Goal: Task Accomplishment & Management: Manage account settings

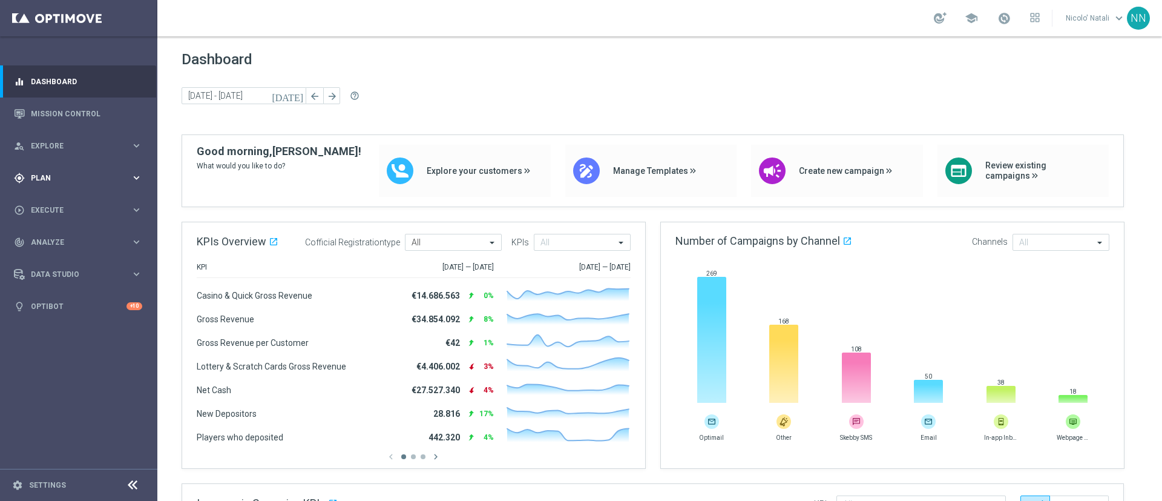
click at [53, 176] on span "Plan" at bounding box center [81, 177] width 100 height 7
click at [48, 237] on span "Templates" at bounding box center [75, 238] width 87 height 7
click at [48, 260] on link "Optimail" at bounding box center [82, 257] width 88 height 10
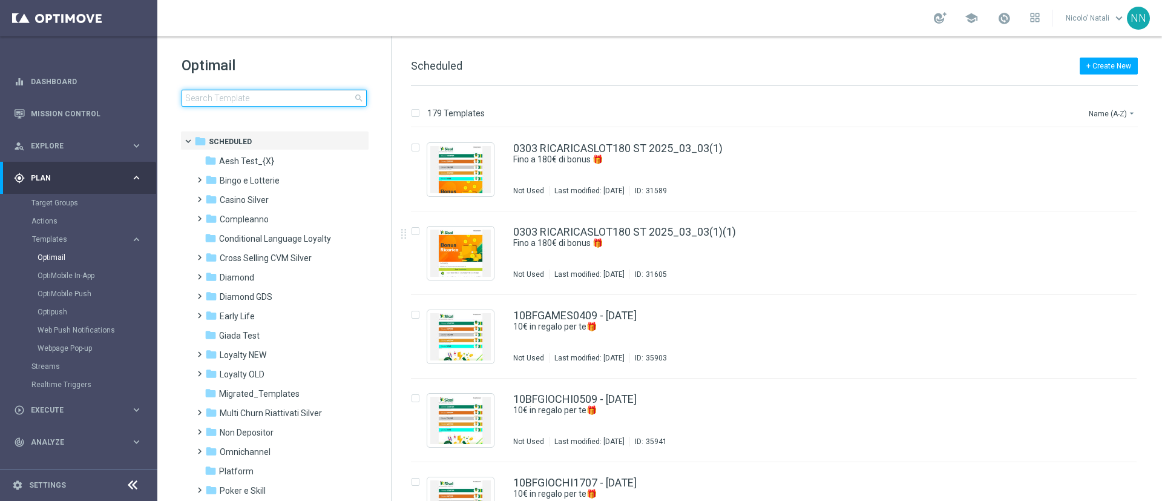
click at [269, 93] on input at bounding box center [274, 98] width 185 height 17
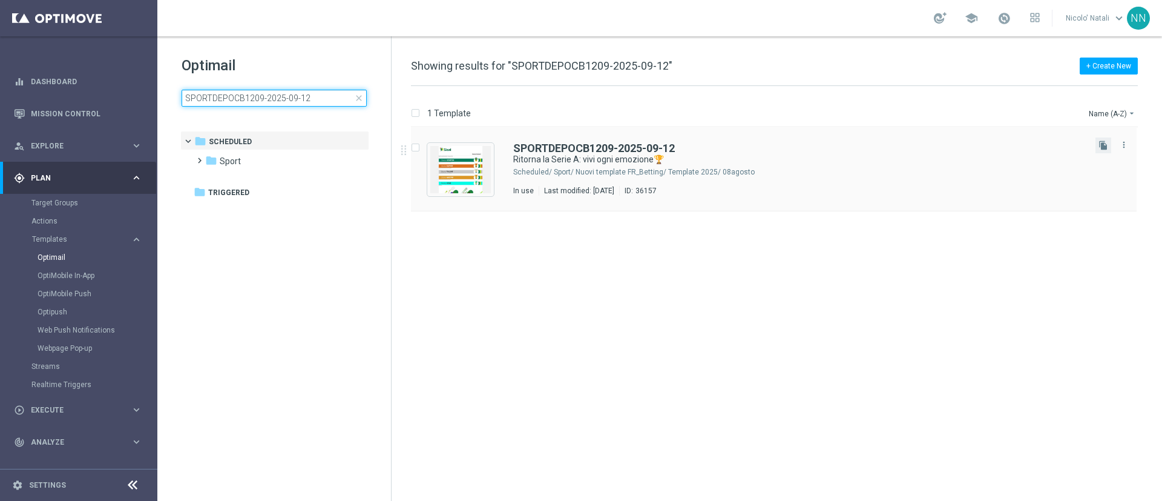
type input "SPORTDEPOCB1209-2025-09-12"
click at [1099, 150] on button "file_copy" at bounding box center [1103, 145] width 16 height 16
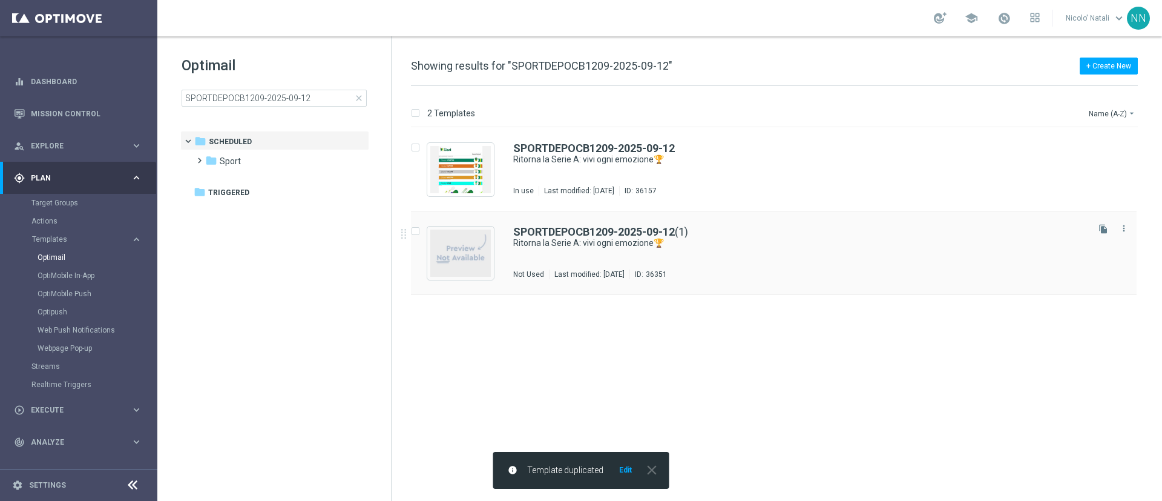
click at [793, 272] on div "Not Used Last modified: [DATE] ID: 36351" at bounding box center [799, 274] width 573 height 10
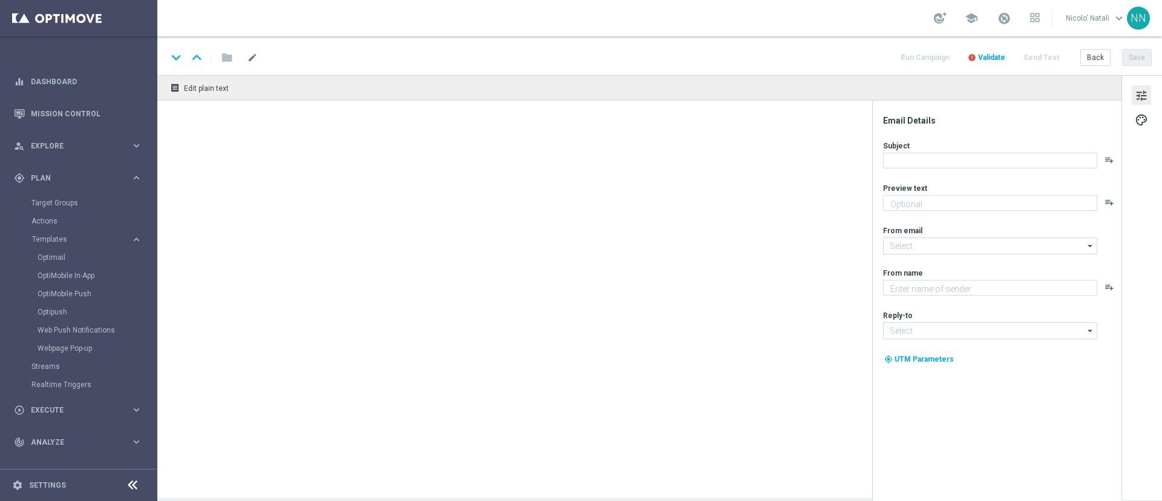
type textarea "fino a 20€ bonus🎁"
type textarea "Sisal"
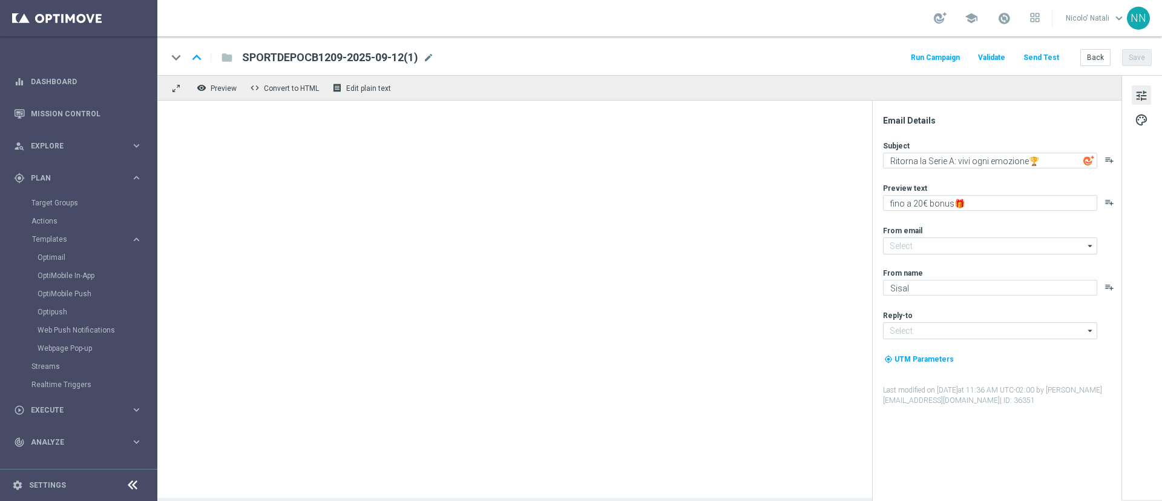
type input "[EMAIL_ADDRESS][DOMAIN_NAME]"
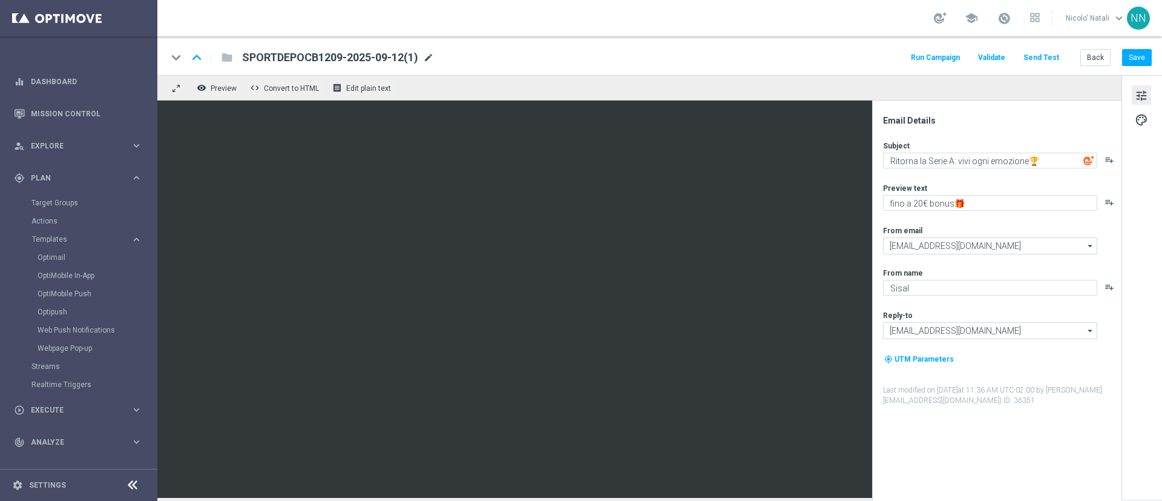
click at [430, 62] on span "mode_edit" at bounding box center [428, 57] width 11 height 11
click at [0, 0] on input "SPORTDEPOCB1209-2025-09-12(1)" at bounding box center [0, 0] width 0 height 0
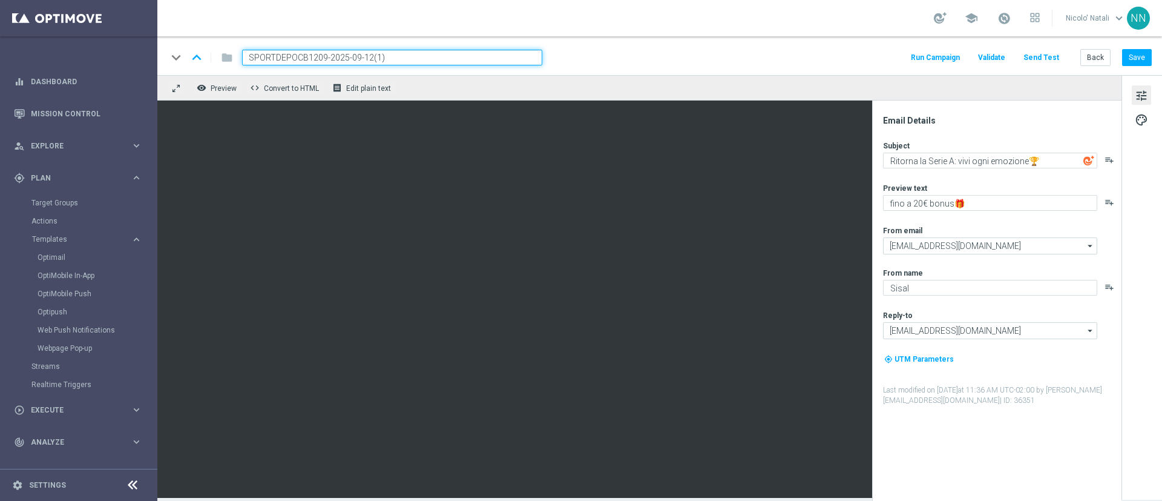
click at [430, 62] on input "SPORTDEPOCB1209-2025-09-12(1)" at bounding box center [392, 58] width 300 height 16
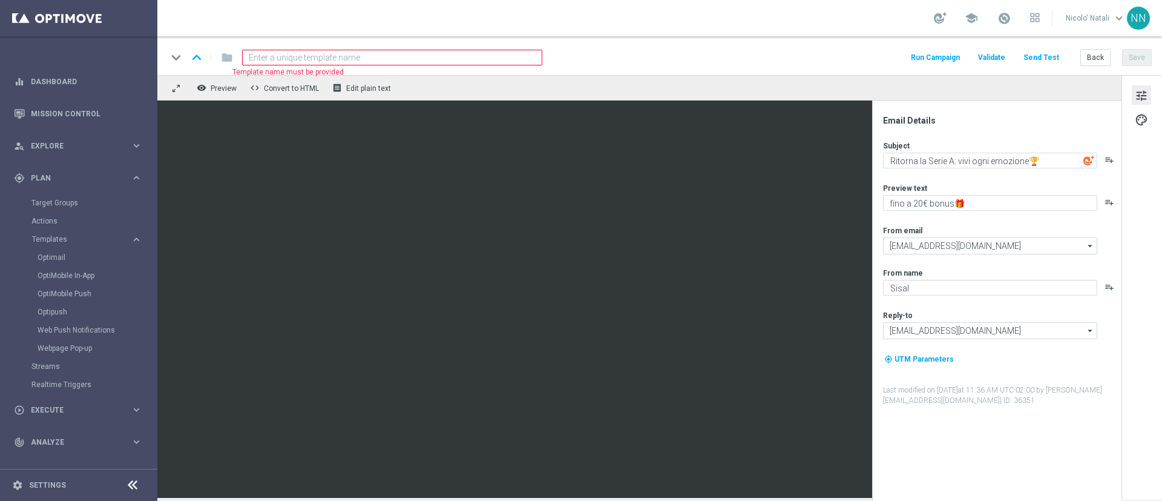
paste input "SPORTDEP1909-2025-09-19"
type input "SPORTDEP1909-2025-09-19"
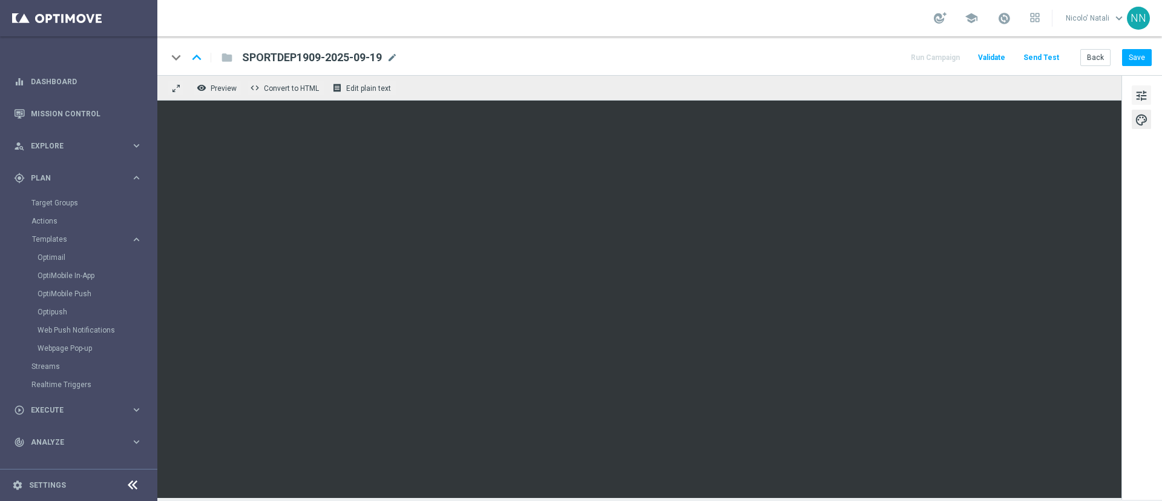
click at [1141, 88] on span "tune" at bounding box center [1141, 96] width 13 height 16
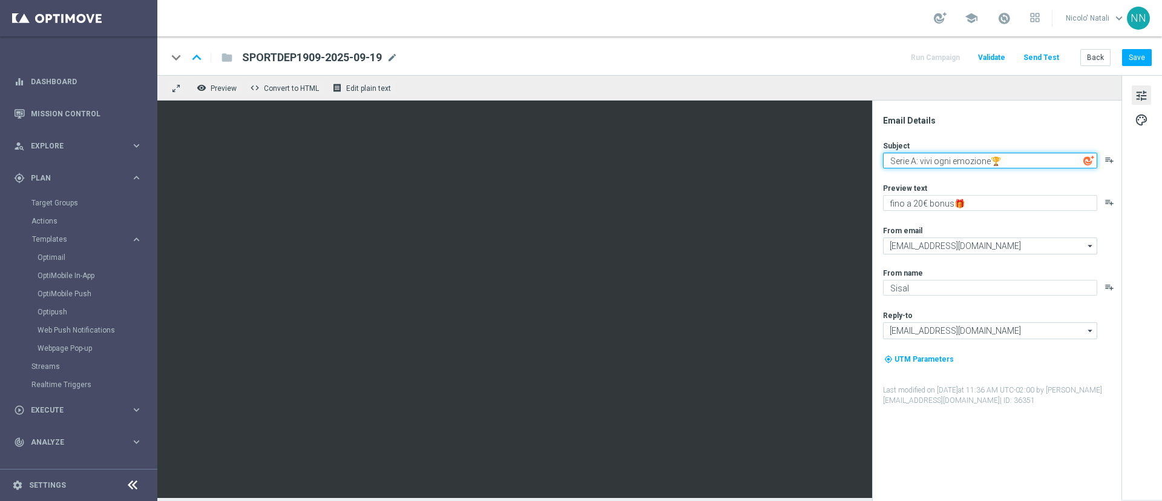
click at [916, 157] on textarea "Serie A: vivi ogni emozione🏆" at bounding box center [990, 161] width 214 height 16
type textarea "Serie A e Campionati esteri: vivi ogni emozione🏆"
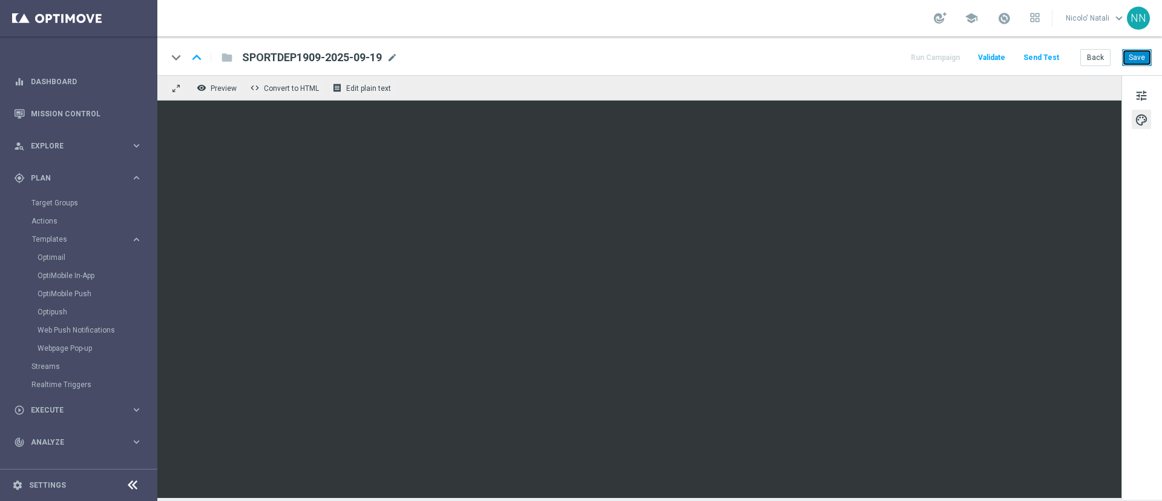
click at [1143, 56] on button "Save" at bounding box center [1137, 57] width 30 height 17
click at [1149, 94] on button "tune" at bounding box center [1141, 94] width 19 height 19
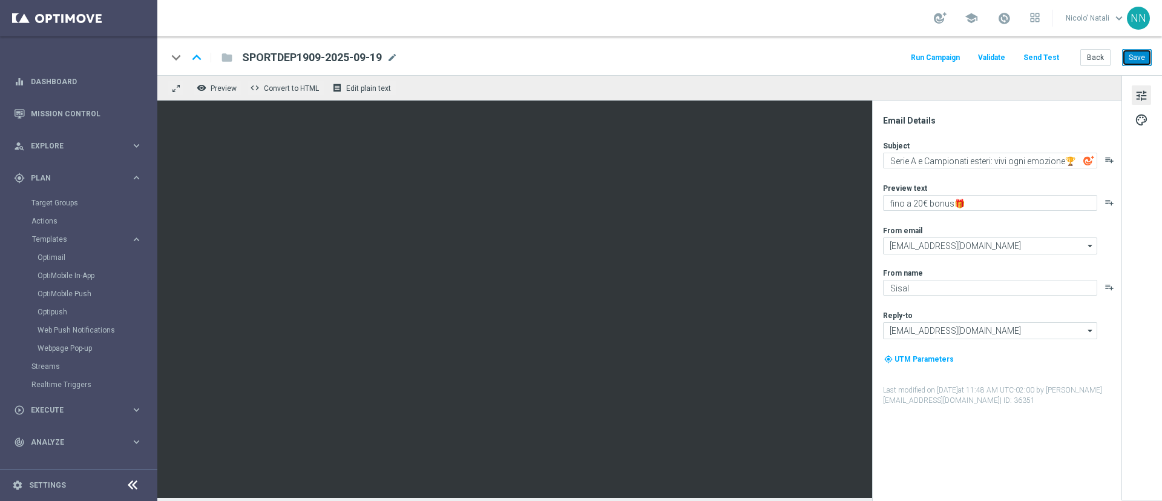
click at [1149, 55] on button "Save" at bounding box center [1137, 57] width 30 height 17
click at [392, 62] on span "mode_edit" at bounding box center [392, 57] width 11 height 11
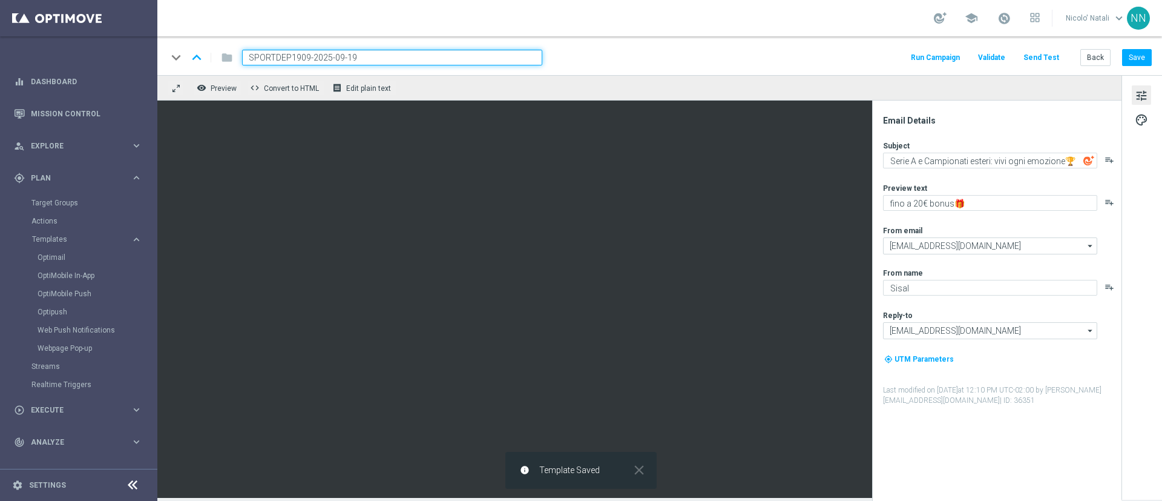
click at [392, 62] on input "SPORTDEP1909-2025-09-19" at bounding box center [392, 58] width 300 height 16
click at [65, 255] on link "Optimail" at bounding box center [82, 257] width 88 height 10
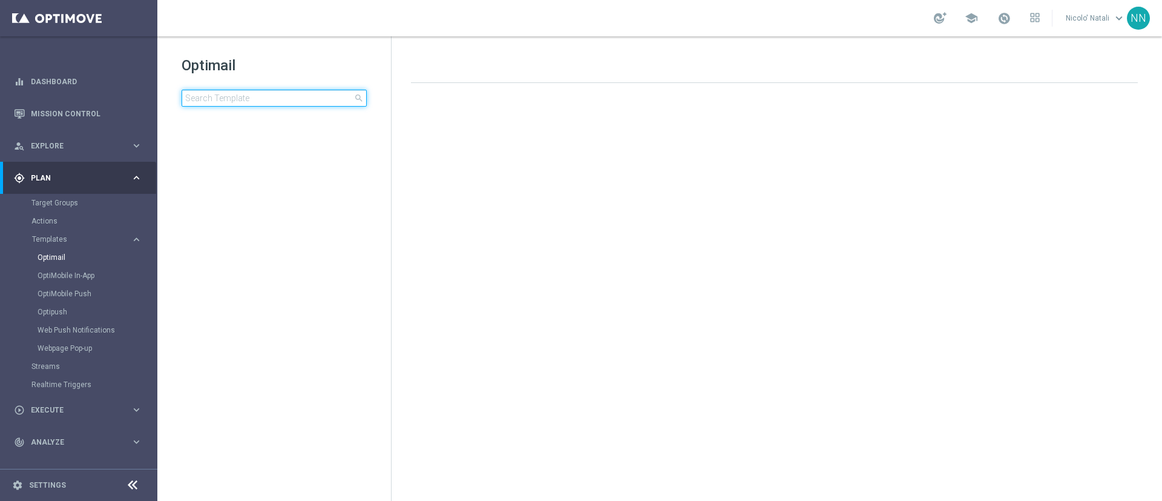
click at [243, 101] on input at bounding box center [274, 98] width 185 height 17
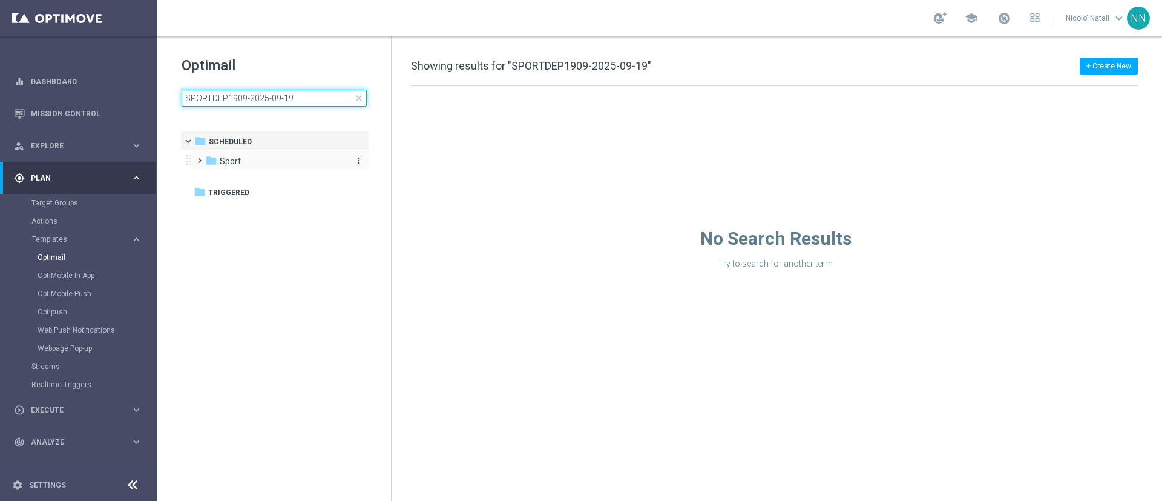
type input "SPORTDEP1909-2025-09-19"
click at [272, 160] on div "folder Sport" at bounding box center [274, 161] width 139 height 14
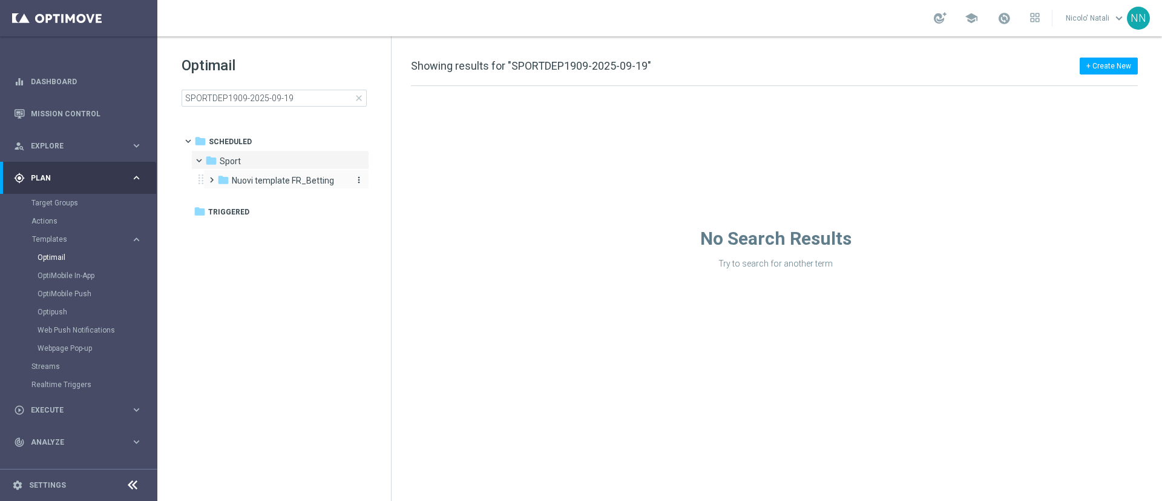
click at [271, 185] on span "Nuovi template FR_Betting" at bounding box center [283, 180] width 102 height 11
click at [271, 198] on span "Template 2025" at bounding box center [273, 199] width 58 height 11
click at [271, 207] on div "folder Template 2025 more_vert" at bounding box center [292, 198] width 154 height 19
click at [271, 212] on div "folder [DATE]" at bounding box center [295, 219] width 109 height 14
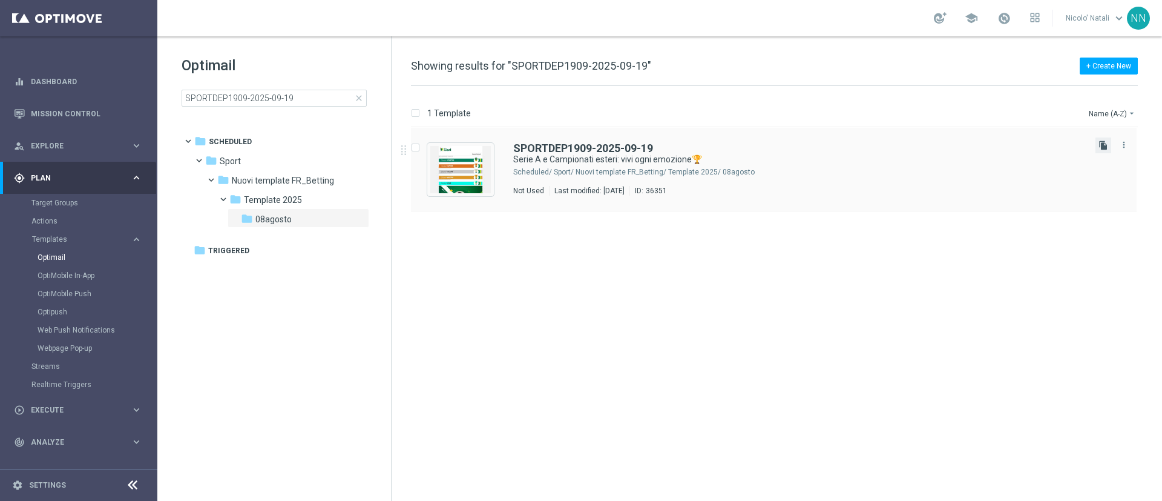
click at [1106, 149] on icon "file_copy" at bounding box center [1104, 145] width 10 height 10
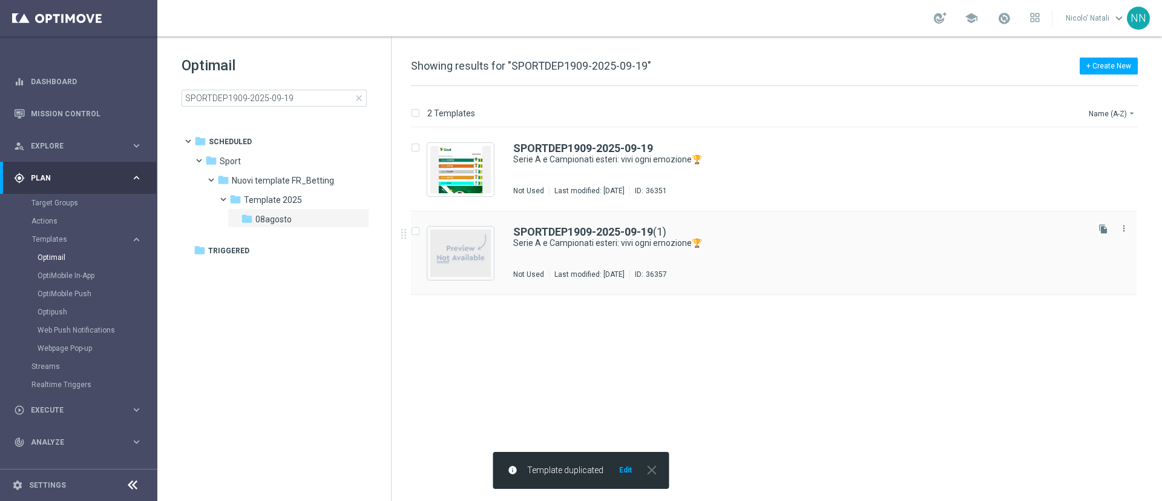
click at [789, 251] on div "SPORTDEP1909-2025-09-19 (1) Serie A e Campionati esteri: vivi ogni emozione🏆 No…" at bounding box center [799, 252] width 573 height 53
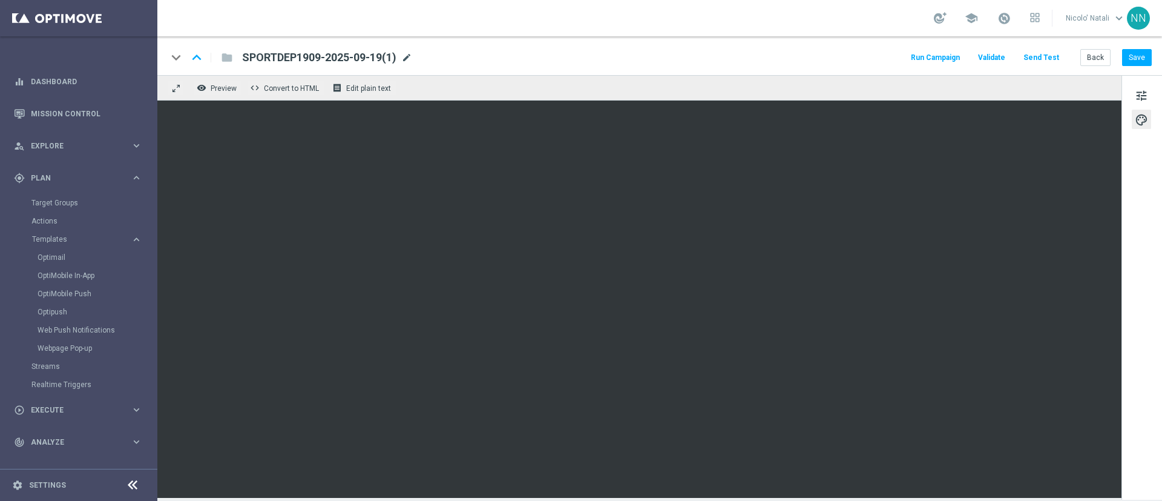
click at [412, 59] on span "mode_edit" at bounding box center [406, 57] width 11 height 11
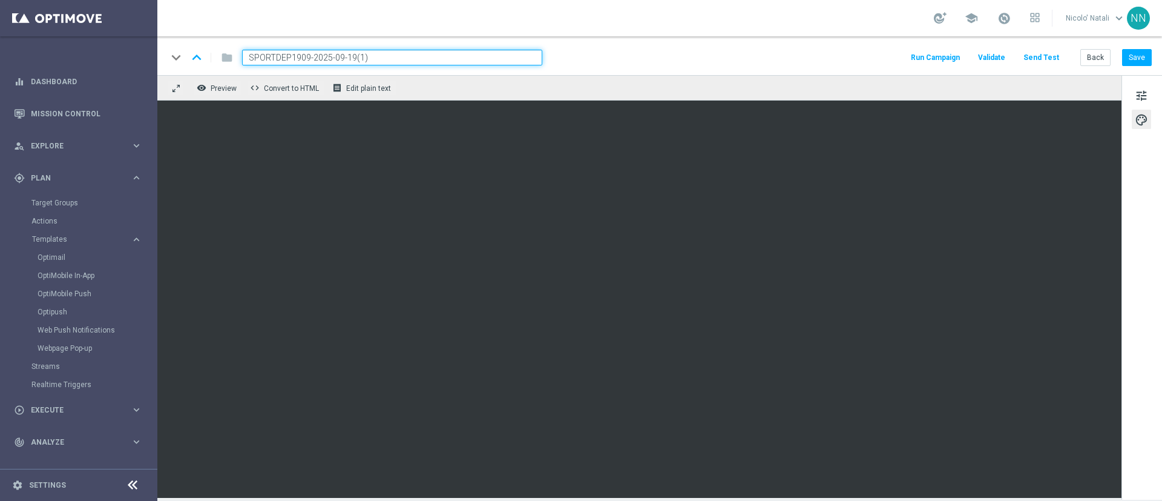
click at [412, 59] on input "SPORTDEP1909-2025-09-19(1)" at bounding box center [392, 58] width 300 height 16
paste input "CB1909-2025-09-19"
type input "SPORTDEPCB1909-2025-09-19"
click at [1147, 96] on span "tune" at bounding box center [1141, 96] width 13 height 16
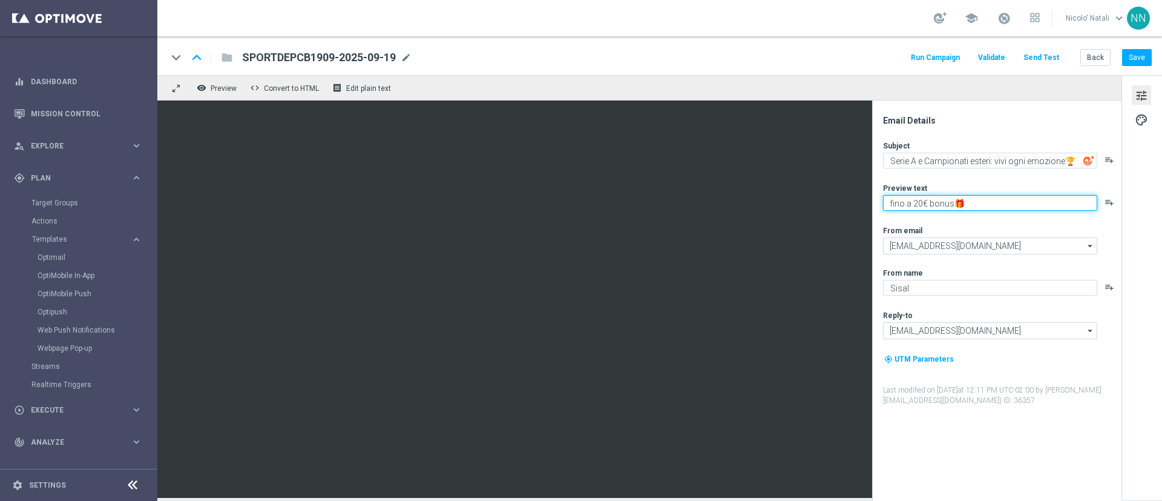
click at [918, 203] on textarea "fino a 20€ bonus🎁" at bounding box center [990, 203] width 214 height 16
type textarea "fino a 10€ bonus🎁"
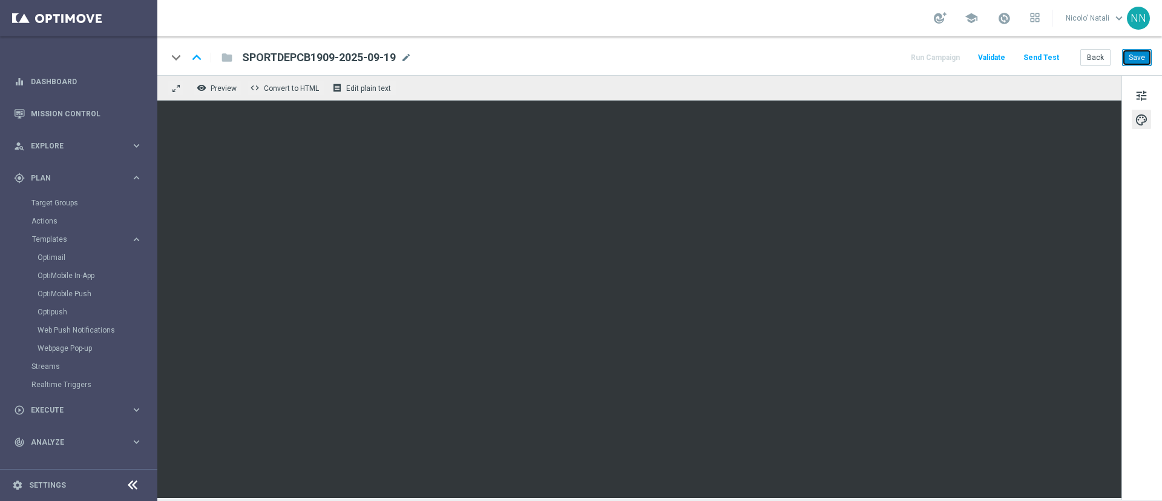
click at [1137, 56] on button "Save" at bounding box center [1137, 57] width 30 height 17
